Goal: Task Accomplishment & Management: Use online tool/utility

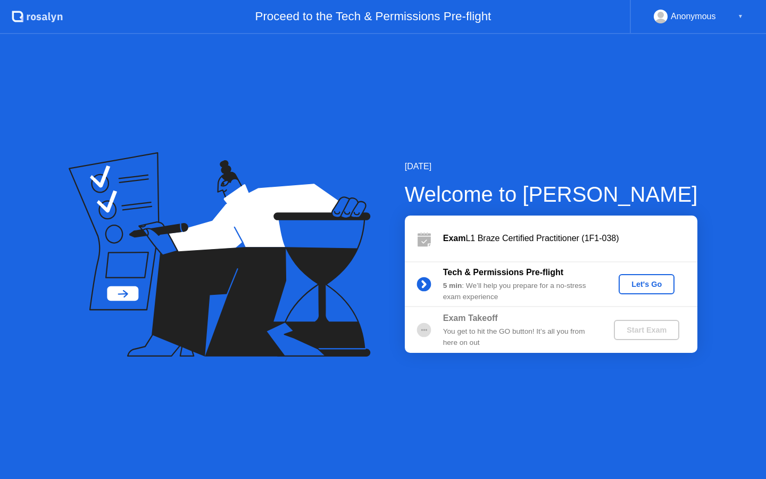
click at [643, 284] on div "Let's Go" at bounding box center [646, 284] width 47 height 9
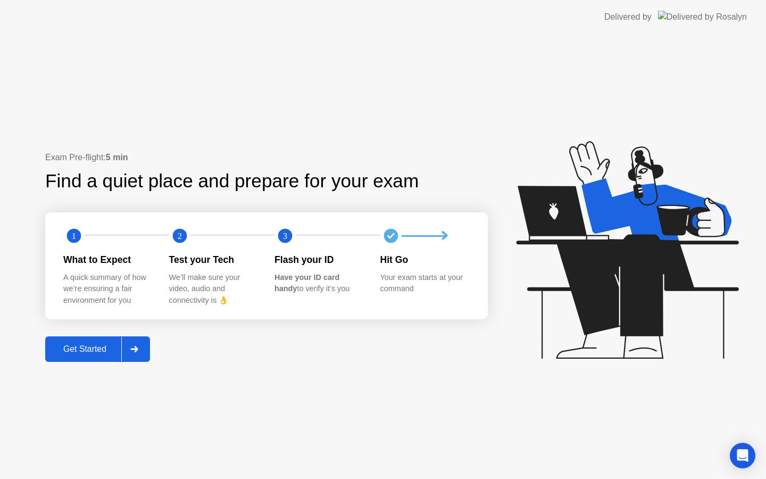
click at [81, 348] on div "Get Started" at bounding box center [84, 349] width 73 height 10
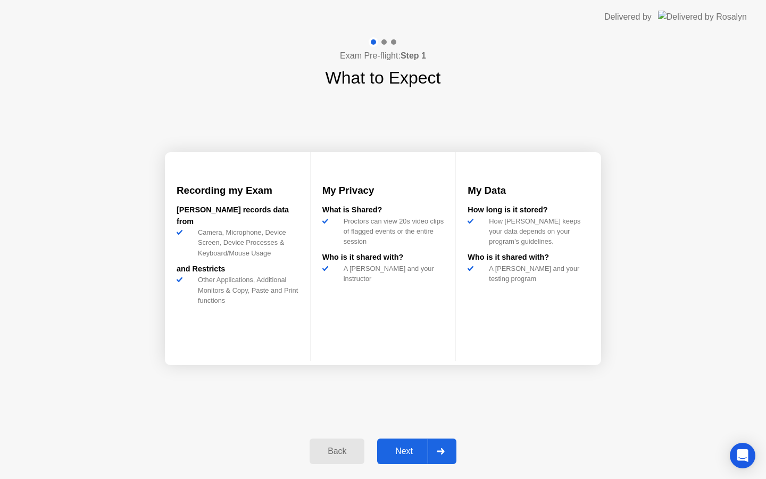
click at [407, 449] on div "Next" at bounding box center [403, 451] width 47 height 10
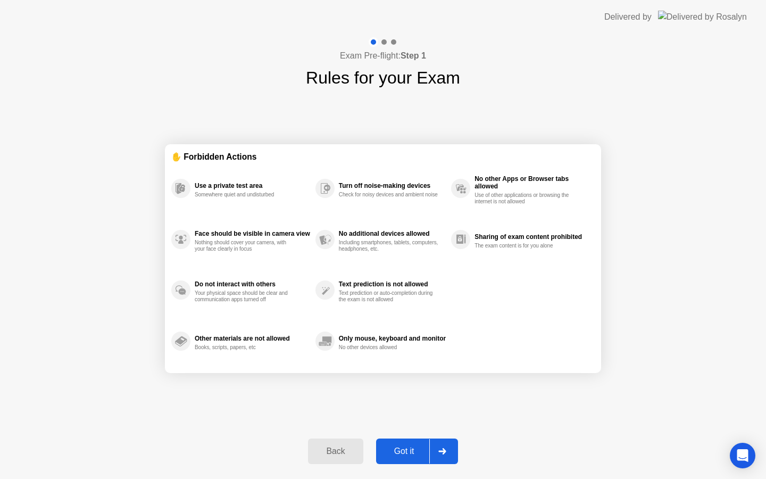
click at [407, 449] on div "Got it" at bounding box center [404, 451] width 50 height 10
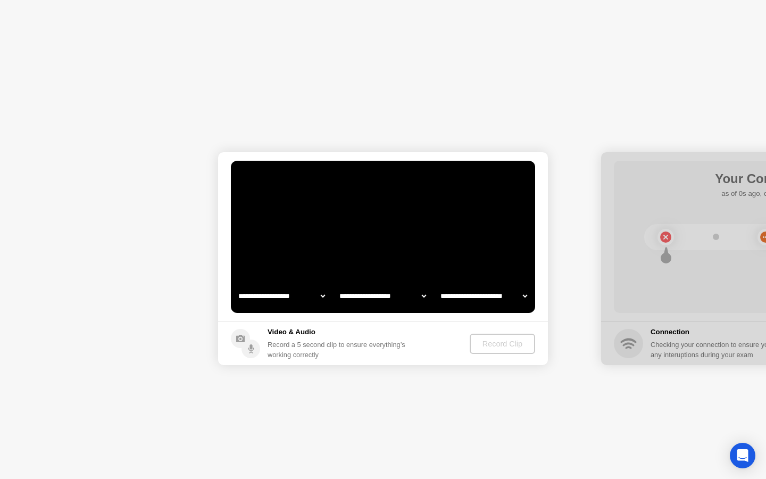
select select "**********"
select select "*******"
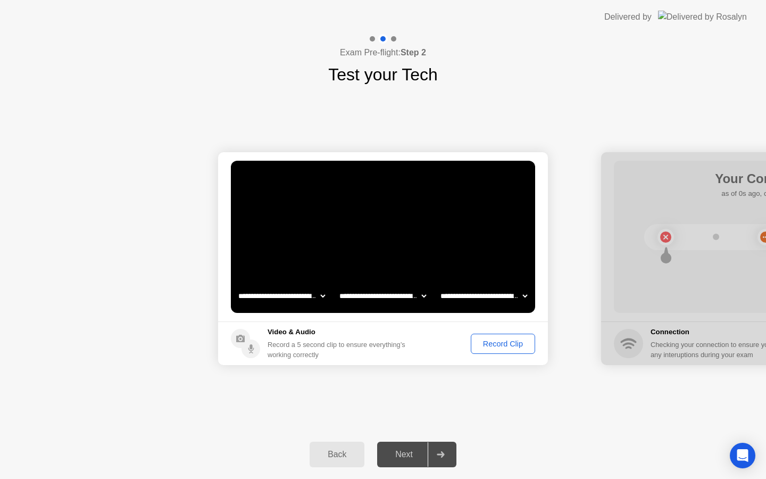
click at [504, 345] on div "Record Clip" at bounding box center [503, 343] width 57 height 9
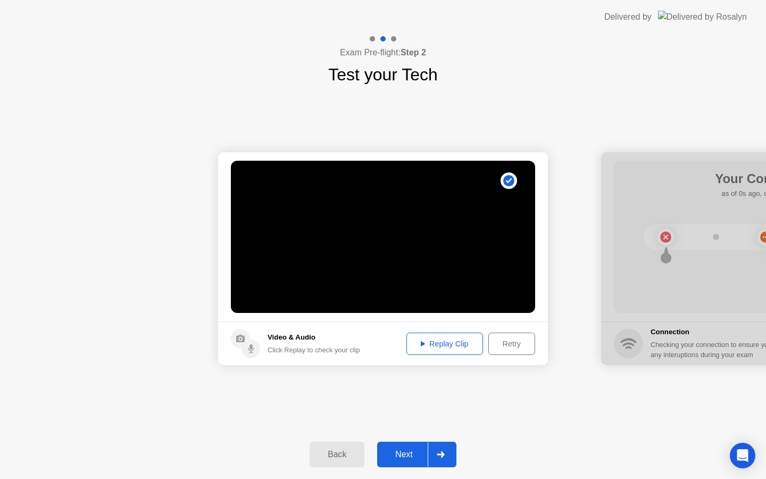
click at [406, 458] on div "Next" at bounding box center [403, 455] width 47 height 10
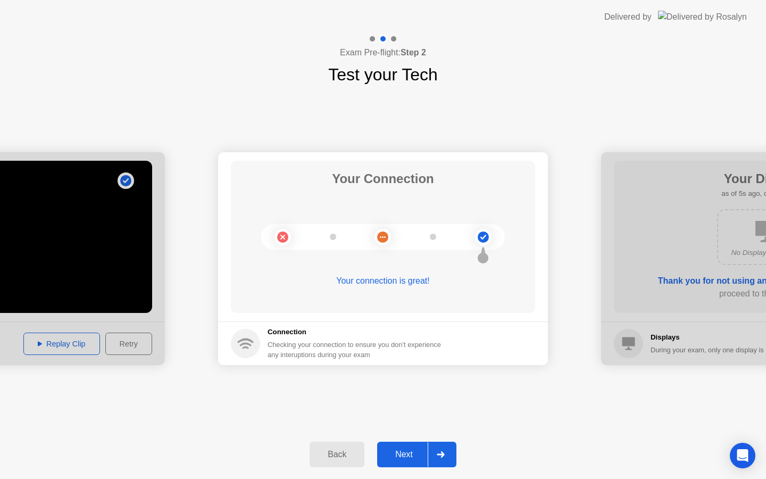
click at [410, 459] on div "Next" at bounding box center [403, 455] width 47 height 10
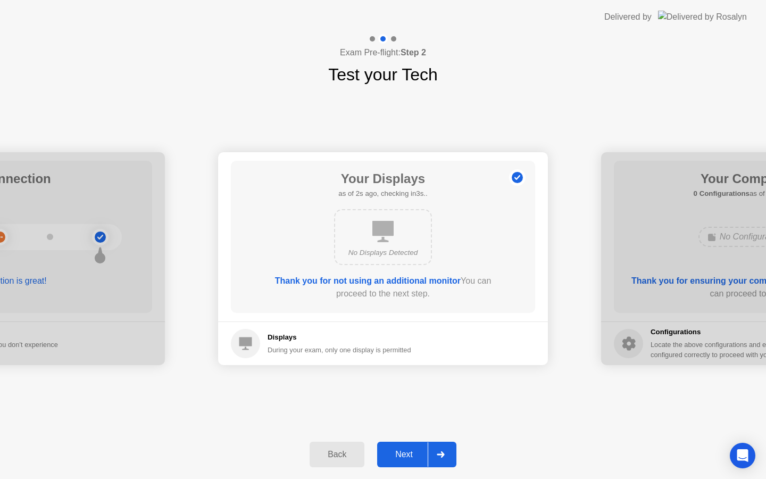
click at [418, 450] on div "Next" at bounding box center [403, 455] width 47 height 10
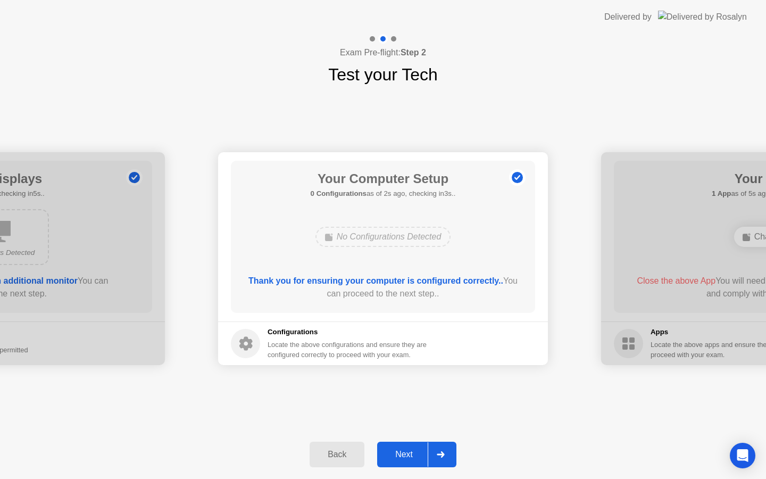
click at [418, 450] on div "Next" at bounding box center [403, 455] width 47 height 10
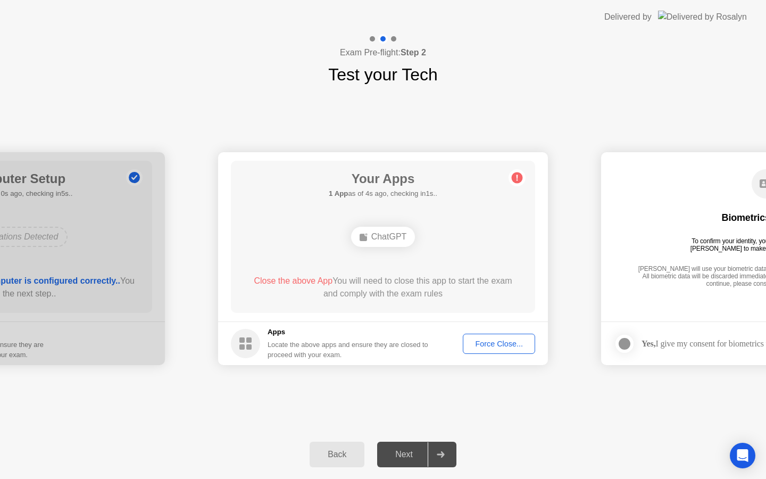
click at [370, 271] on div "Your Apps 1 App as of 4s ago, checking in1s.. ChatGPT Close the above App You w…" at bounding box center [383, 237] width 304 height 152
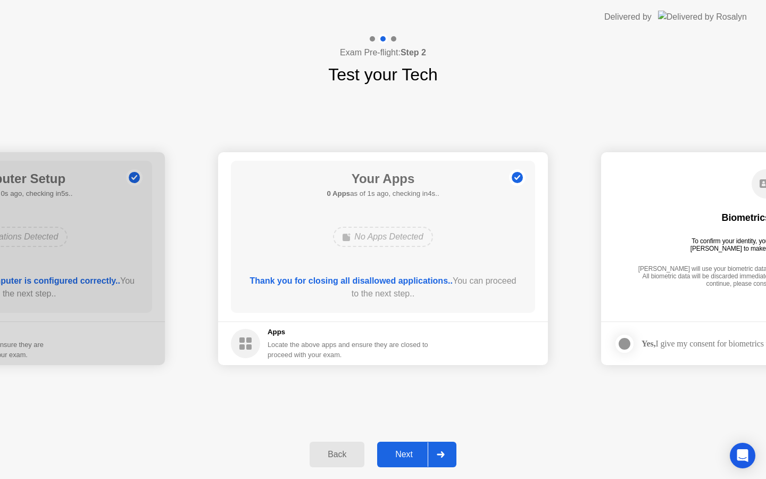
click at [405, 451] on div "Next" at bounding box center [403, 455] width 47 height 10
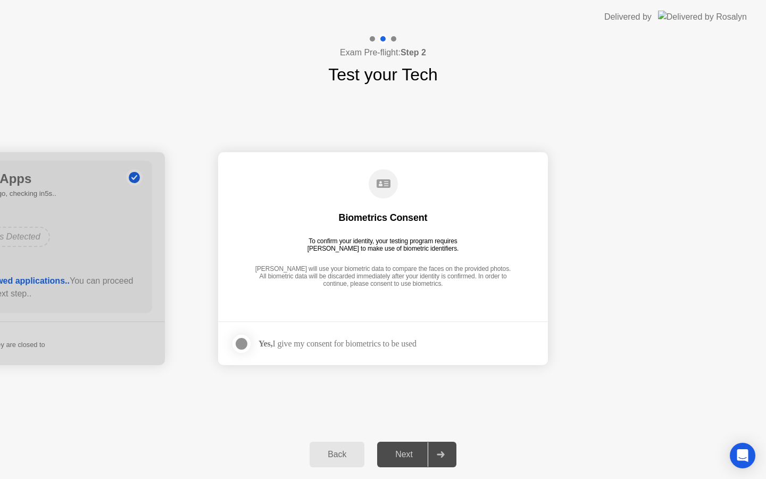
click at [242, 347] on div at bounding box center [241, 343] width 13 height 13
click at [411, 450] on div "Next" at bounding box center [403, 455] width 47 height 10
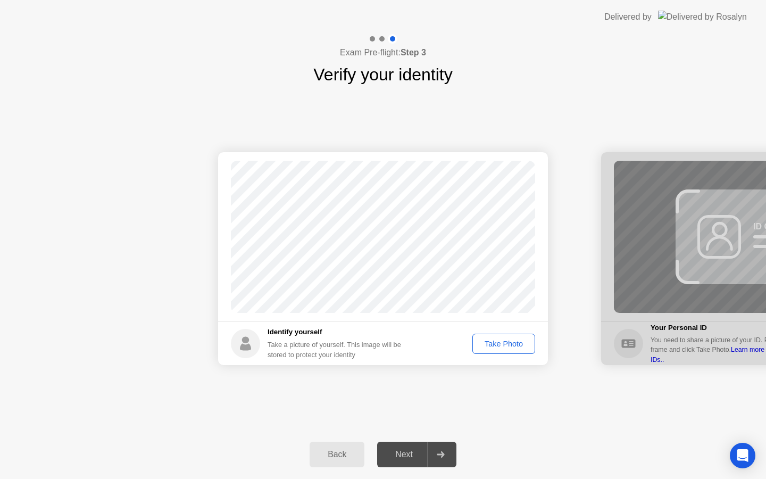
click at [508, 344] on div "Take Photo" at bounding box center [503, 343] width 55 height 9
click at [404, 456] on div "Next" at bounding box center [403, 455] width 47 height 10
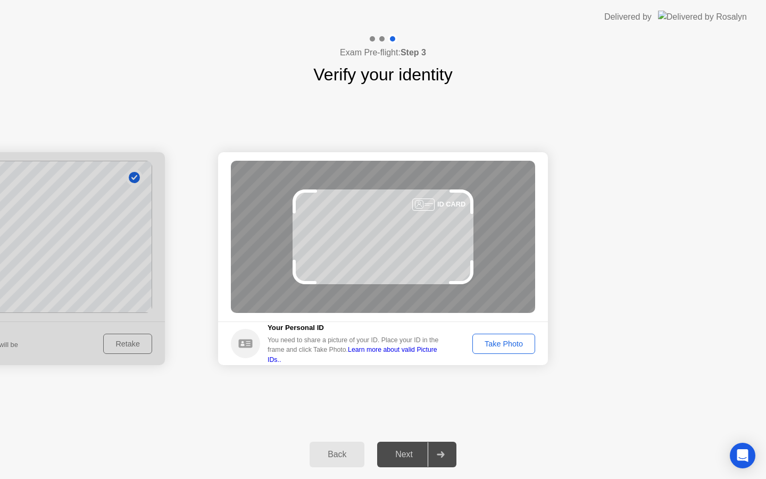
click at [513, 344] on div "Take Photo" at bounding box center [503, 343] width 55 height 9
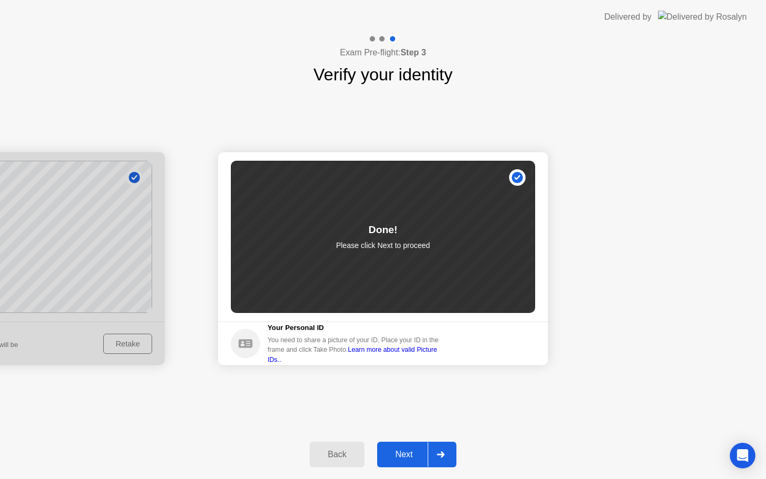
click at [412, 461] on button "Next" at bounding box center [416, 455] width 79 height 26
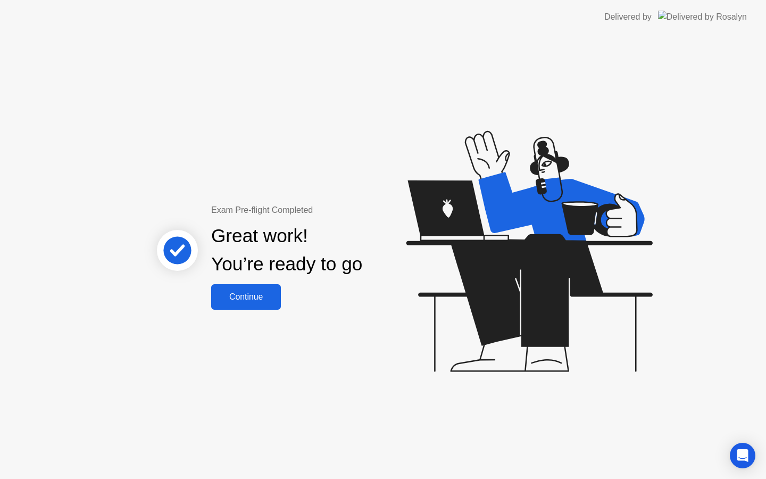
click at [245, 300] on div "Continue" at bounding box center [245, 297] width 63 height 10
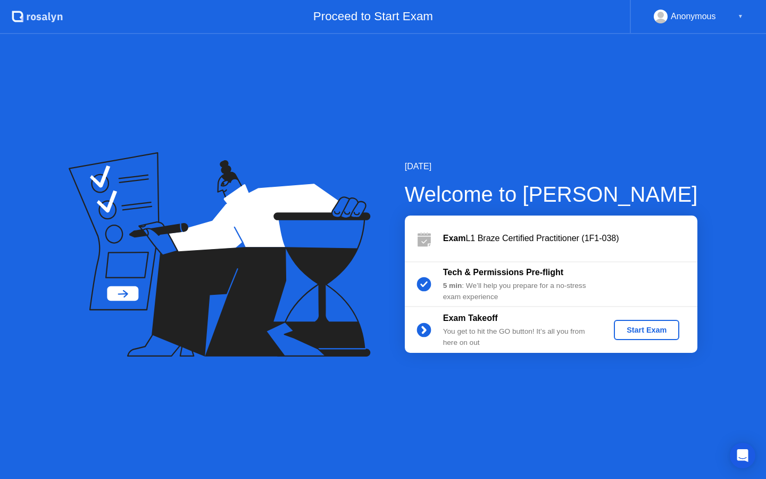
click at [650, 332] on div "Start Exam" at bounding box center [646, 330] width 57 height 9
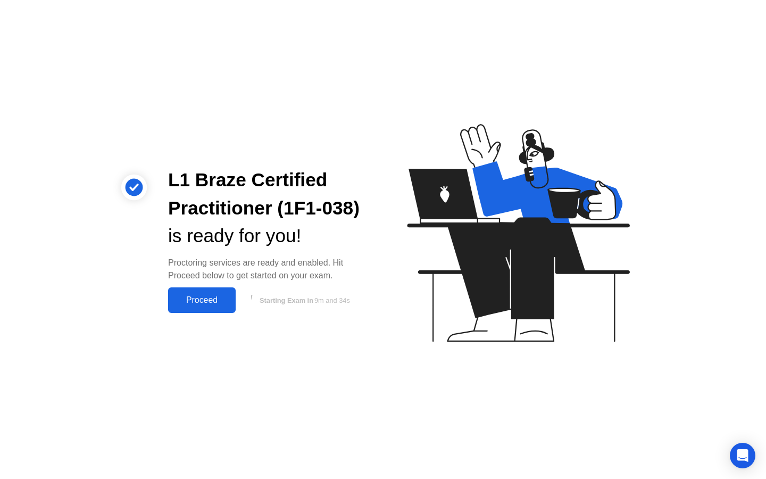
click at [193, 297] on div "Proceed" at bounding box center [201, 300] width 61 height 10
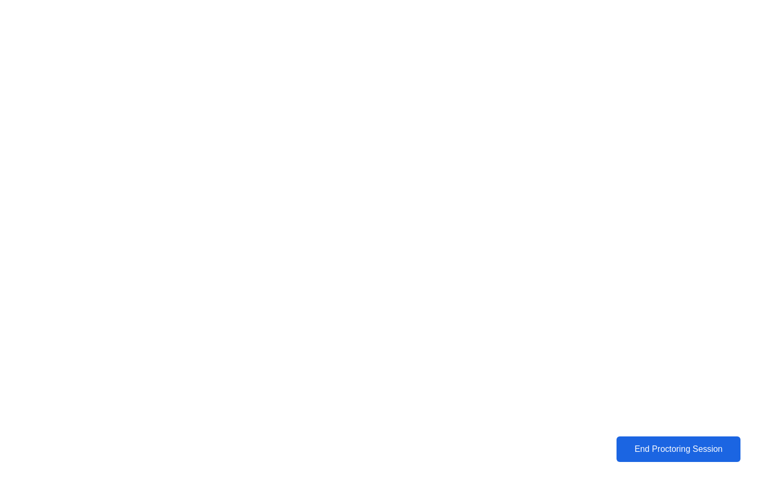
click at [682, 442] on button "End Proctoring Session" at bounding box center [678, 449] width 127 height 26
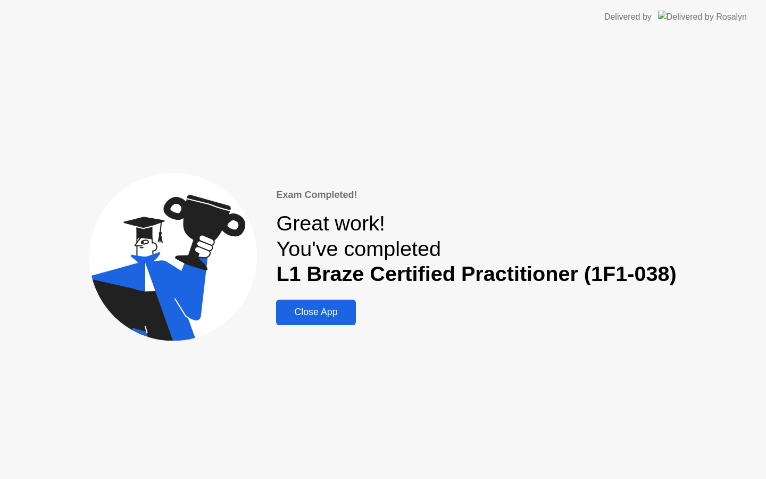
click at [316, 306] on div "Close App" at bounding box center [315, 311] width 73 height 11
